Goal: Task Accomplishment & Management: Use online tool/utility

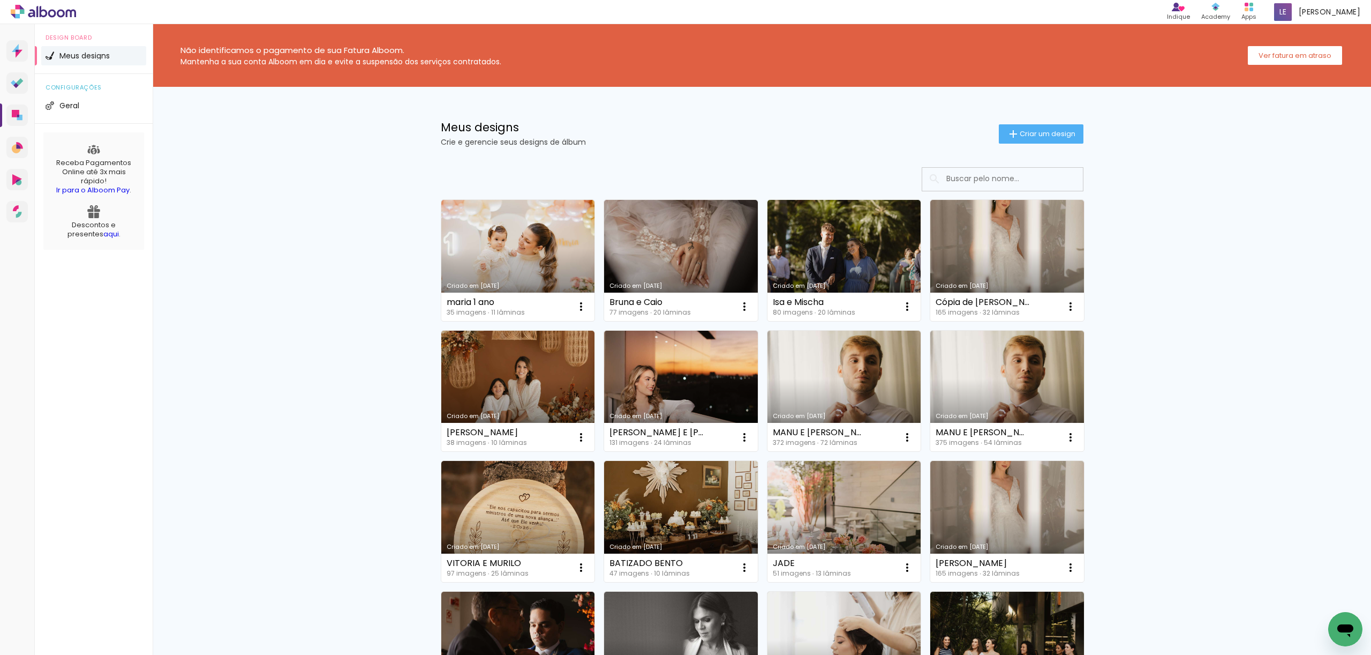
click at [512, 229] on link "Criado em [DATE]" at bounding box center [518, 260] width 154 height 121
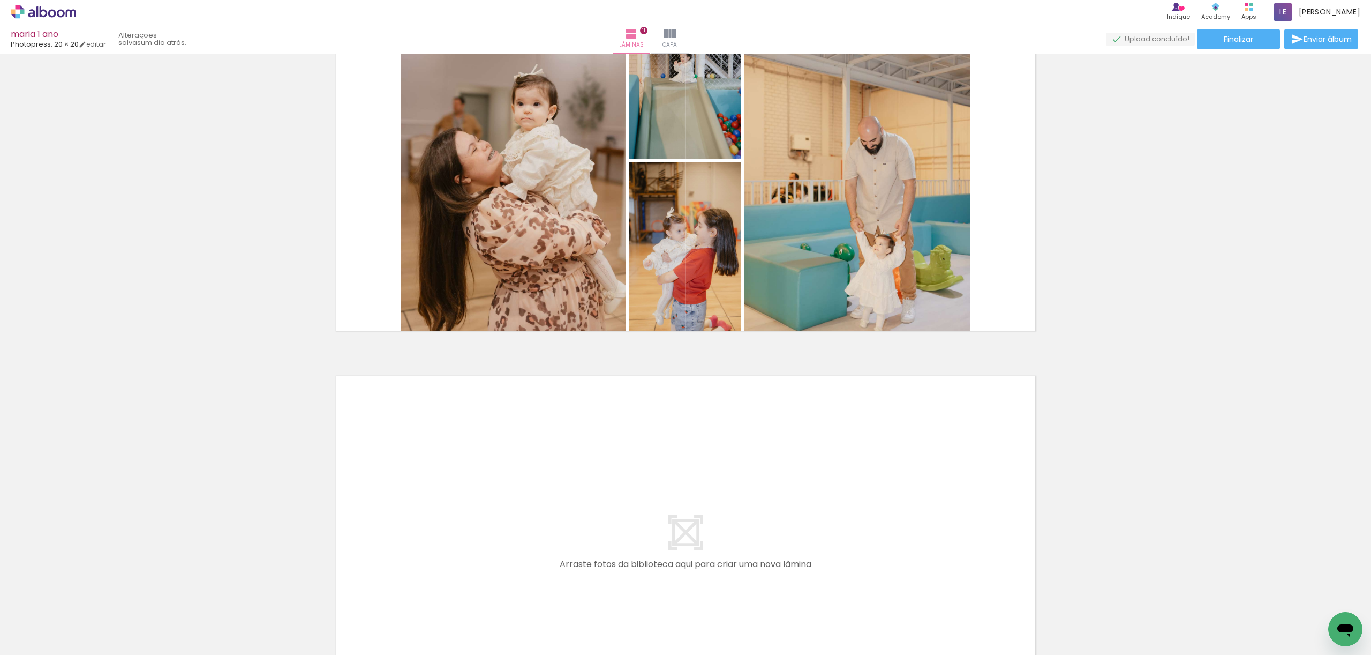
scroll to position [4137, 0]
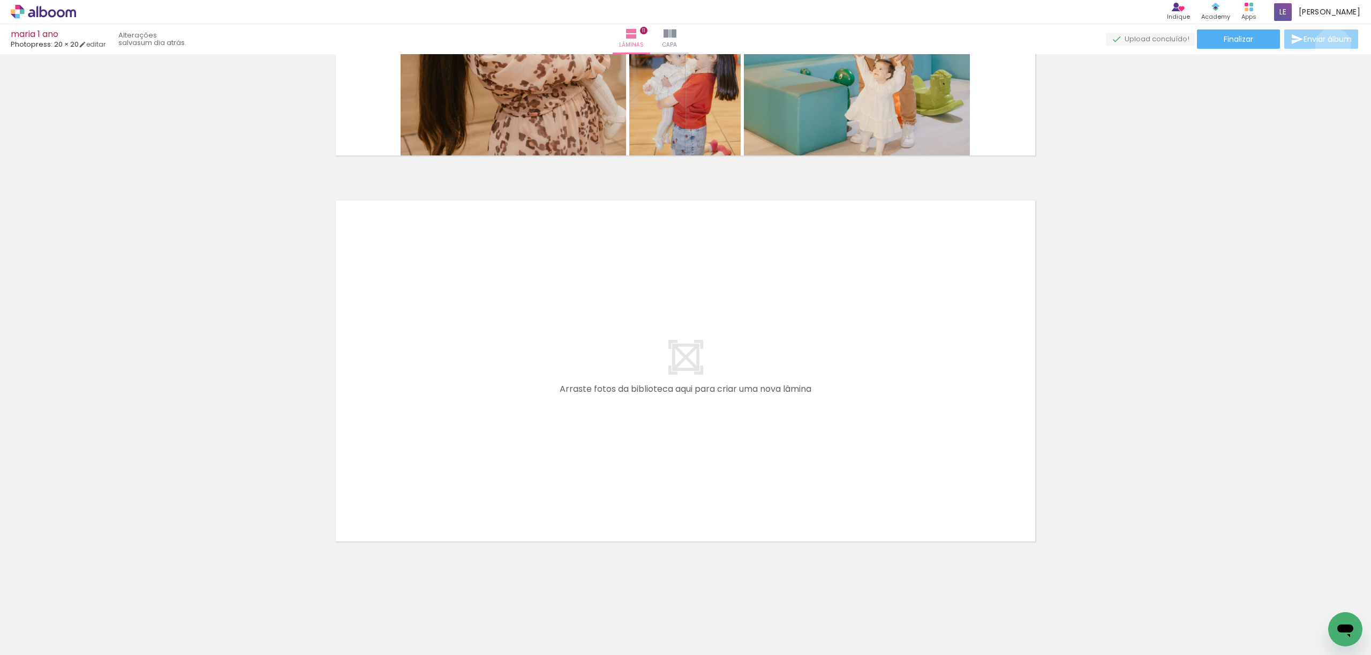
click at [1331, 46] on paper-button "Enviar álbum" at bounding box center [1322, 38] width 74 height 19
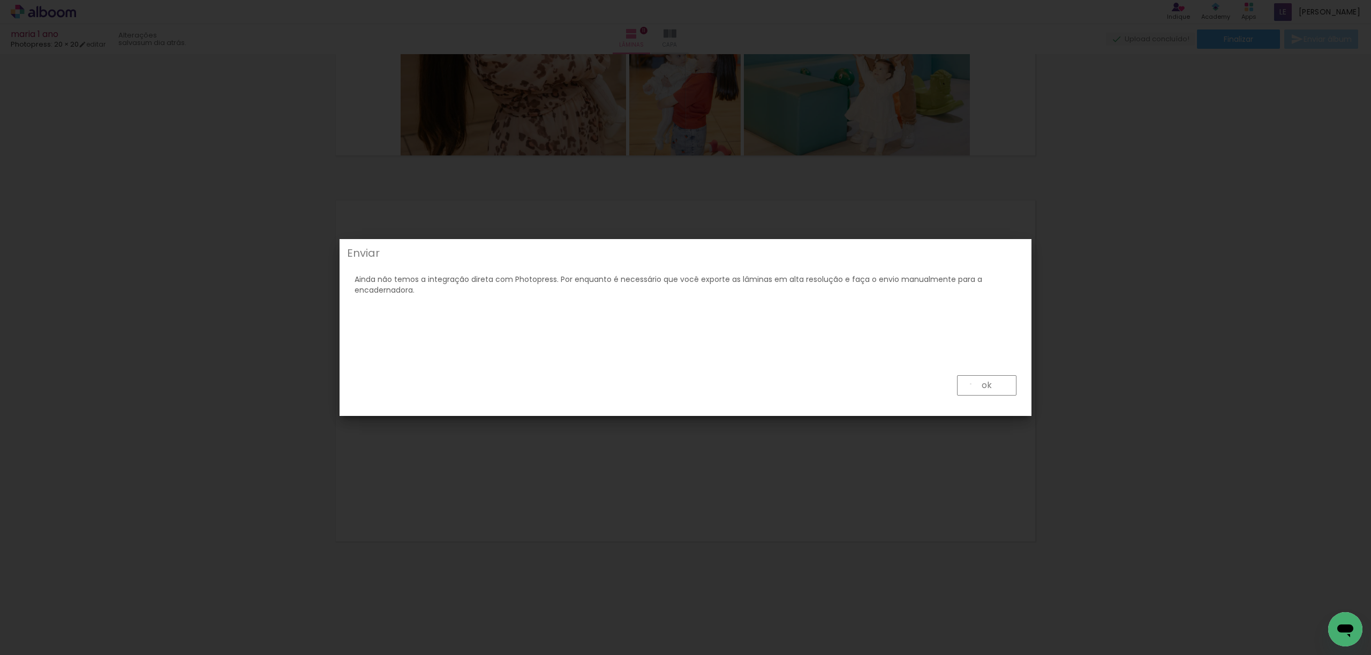
click at [971, 384] on paper-button "ok" at bounding box center [986, 385] width 59 height 20
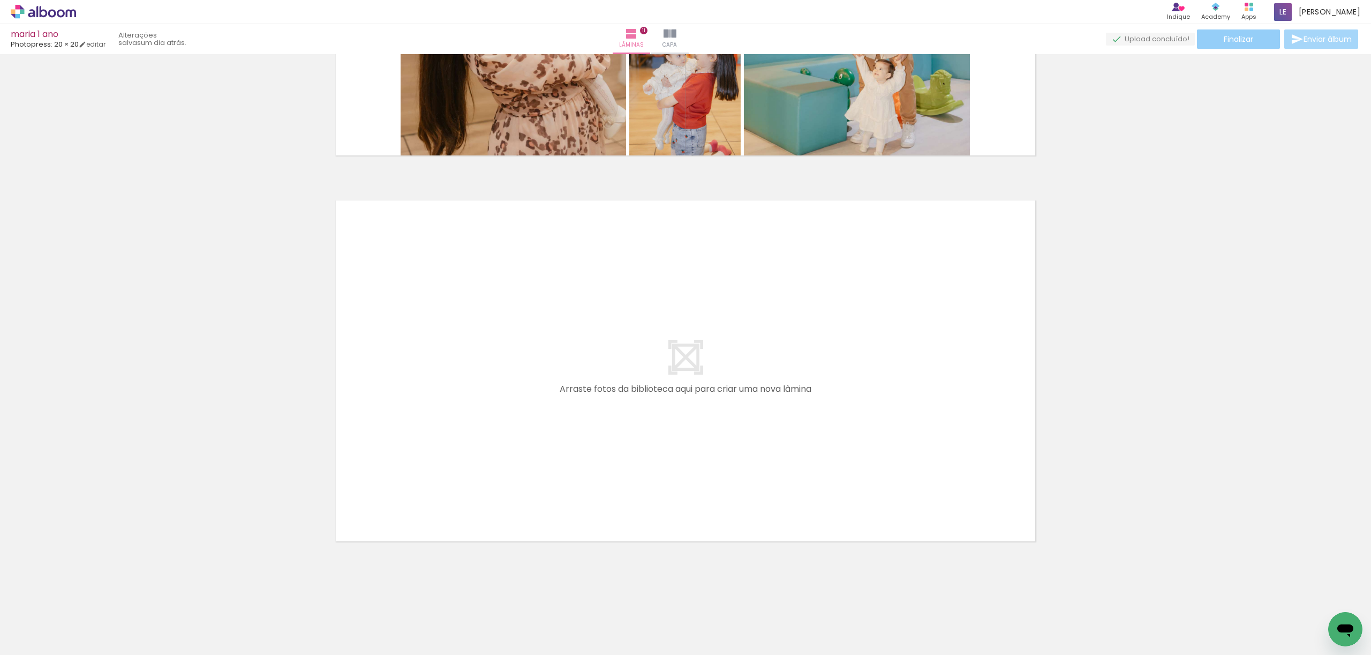
click at [1254, 38] on paper-button "Finalizar" at bounding box center [1238, 38] width 83 height 19
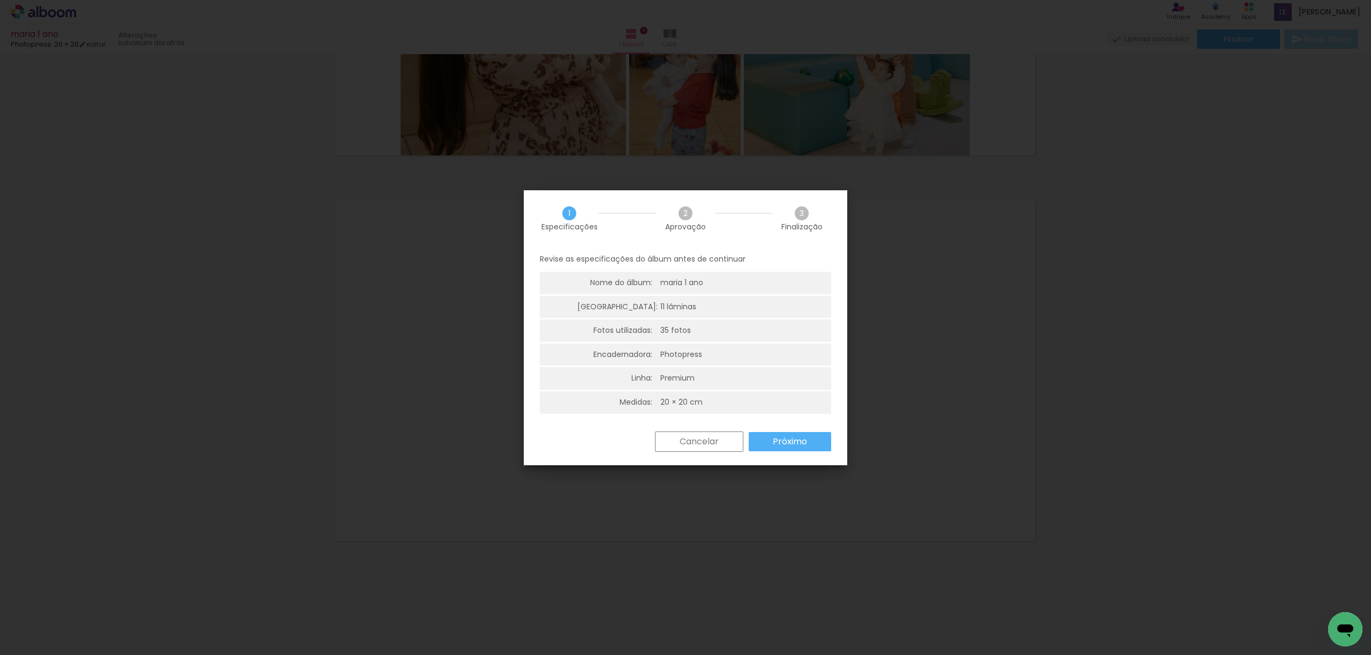
click at [0, 0] on slot "Próximo" at bounding box center [0, 0] width 0 height 0
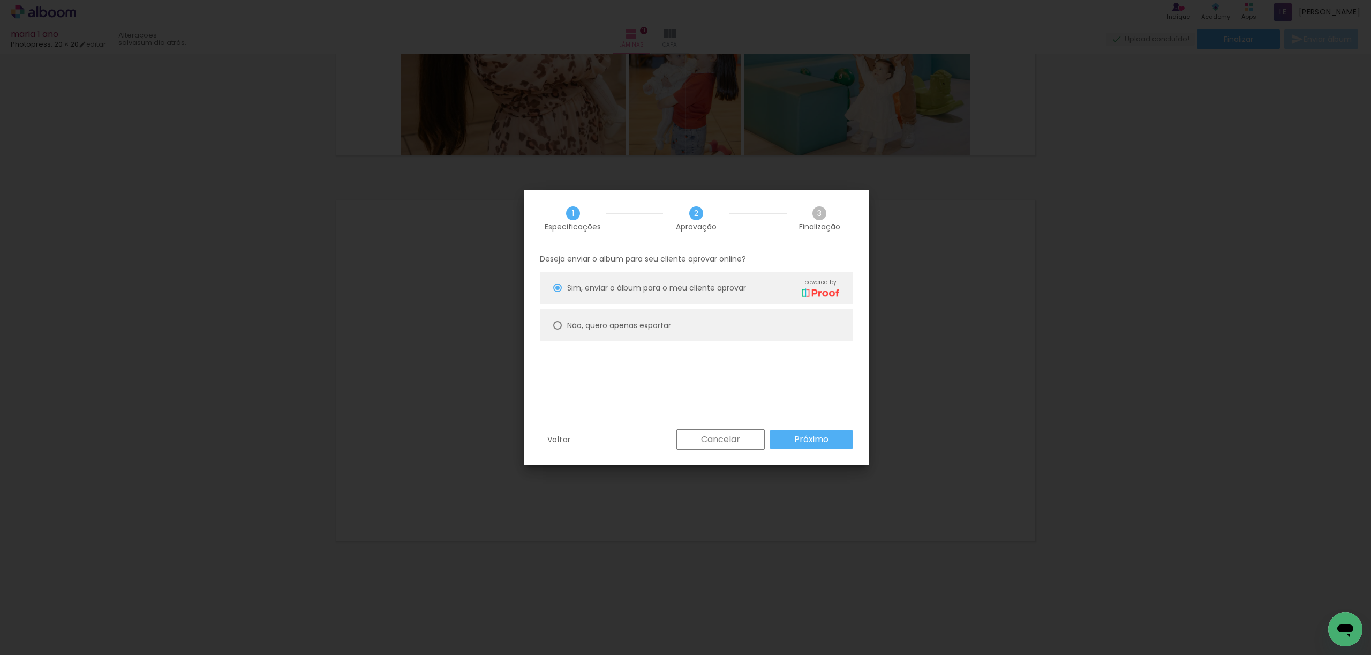
click at [0, 0] on slot "Próximo" at bounding box center [0, 0] width 0 height 0
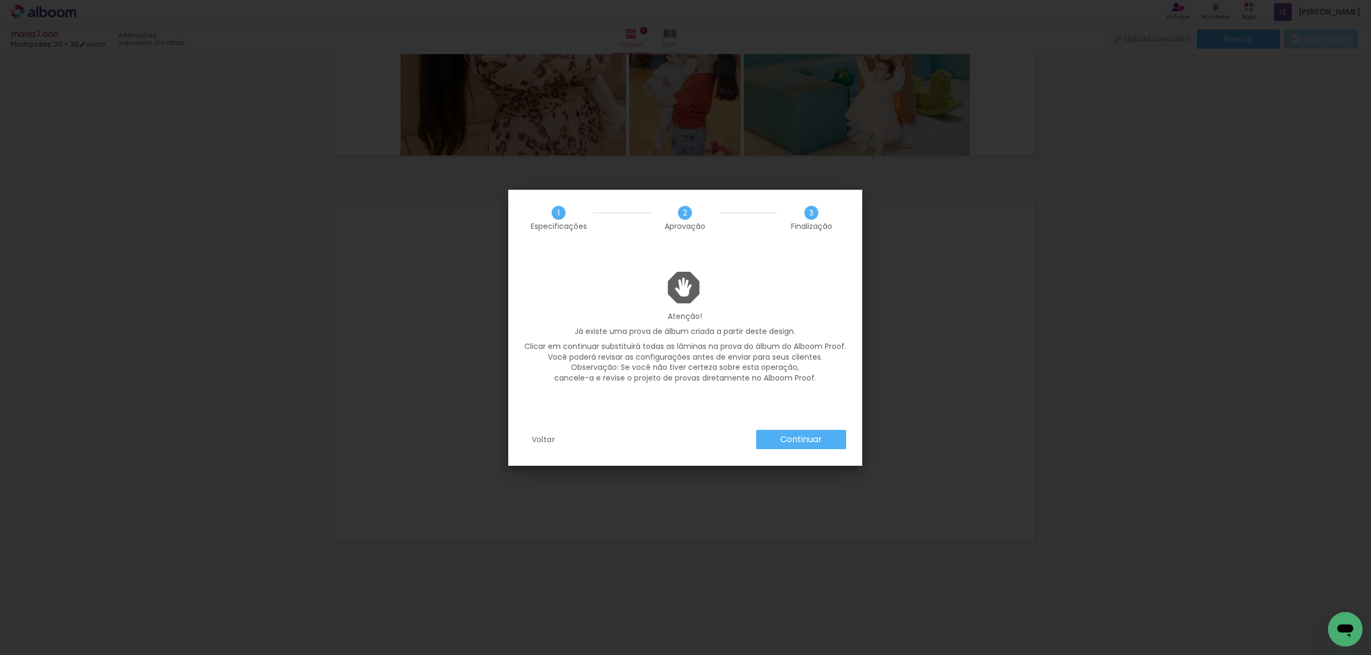
click at [0, 0] on slot "Continuar" at bounding box center [0, 0] width 0 height 0
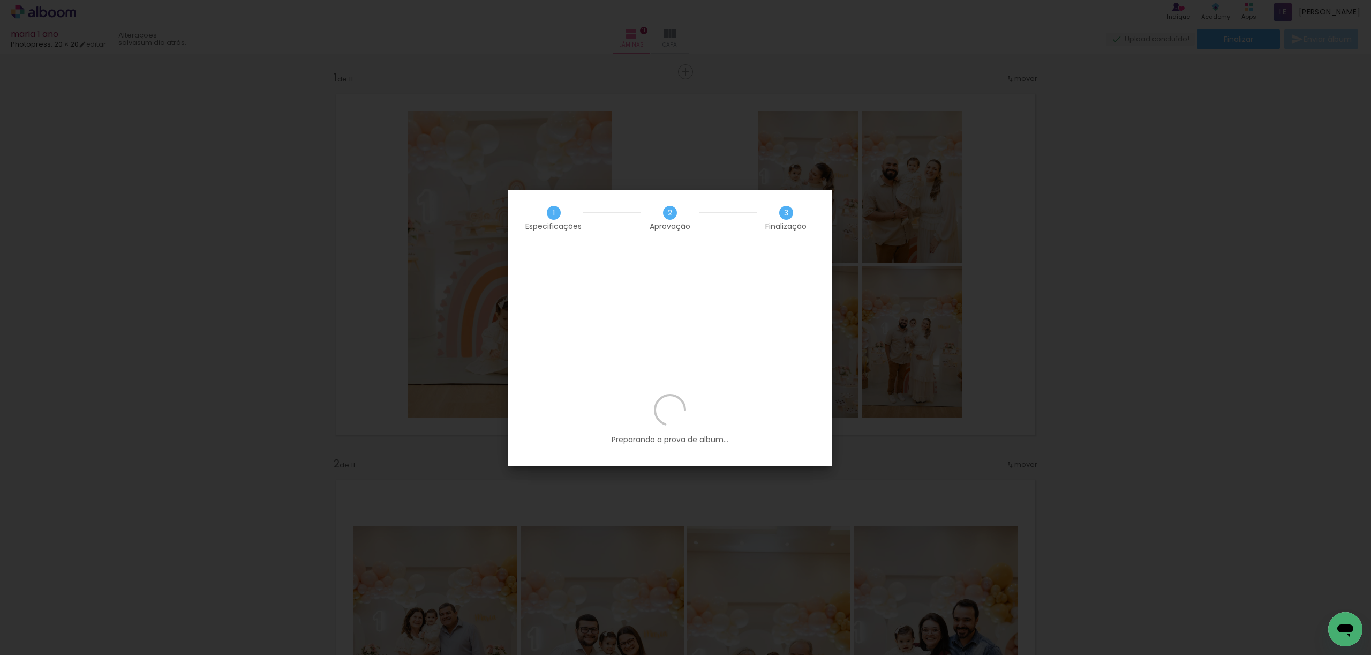
scroll to position [4137, 0]
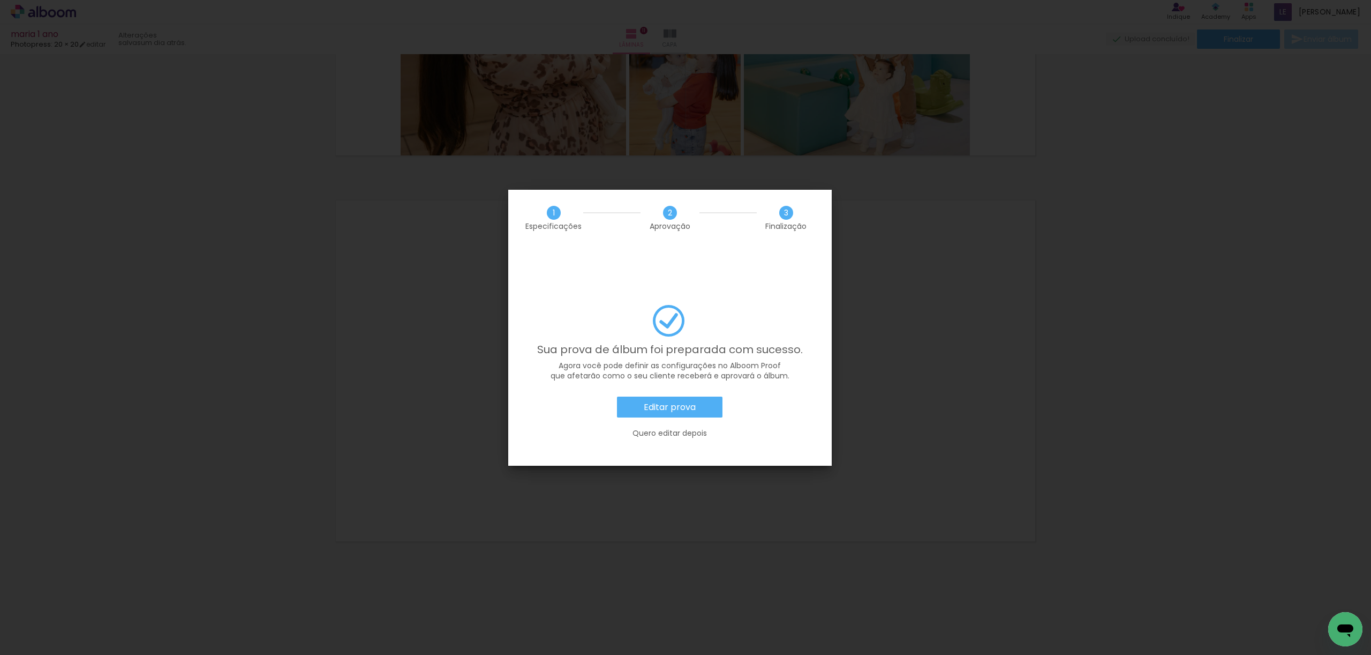
click at [0, 0] on slot "Editar prova" at bounding box center [0, 0] width 0 height 0
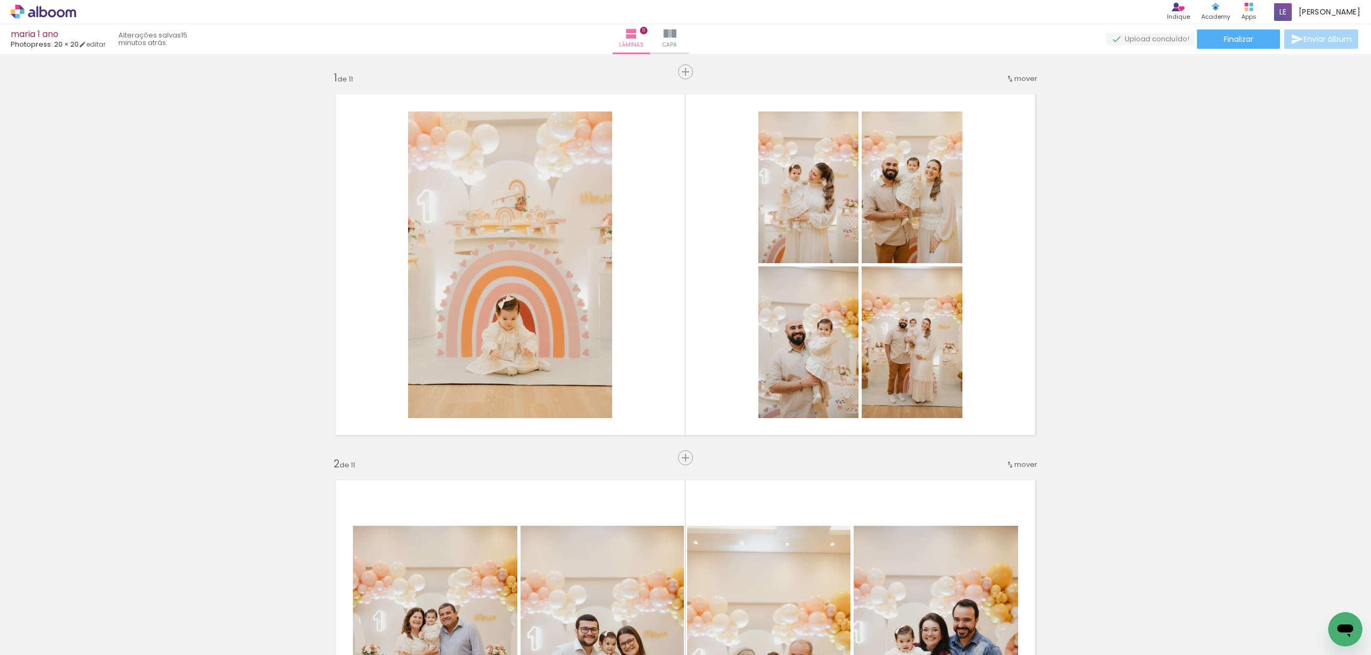
scroll to position [4137, 0]
